Goal: Register for event/course

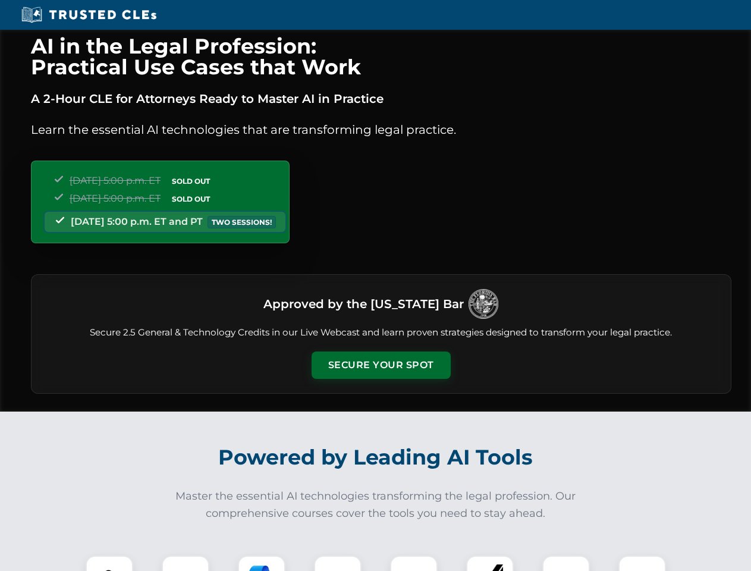
click at [380, 365] on button "Secure Your Spot" at bounding box center [381, 364] width 139 height 27
click at [109, 563] on img at bounding box center [109, 579] width 34 height 34
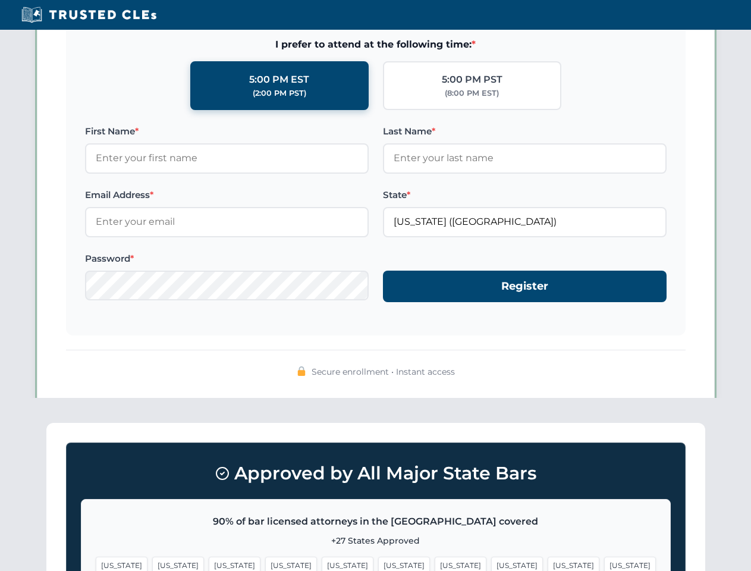
click at [435, 563] on span "[US_STATE]" at bounding box center [461, 564] width 52 height 17
click at [548, 563] on span "[US_STATE]" at bounding box center [574, 564] width 52 height 17
